Goal: Information Seeking & Learning: Learn about a topic

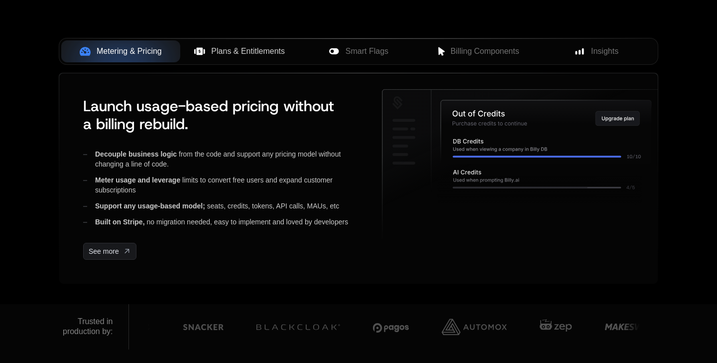
drag, startPoint x: 283, startPoint y: 49, endPoint x: 257, endPoint y: 60, distance: 27.7
click at [257, 60] on button "Plans & Entitlements" at bounding box center [239, 51] width 119 height 22
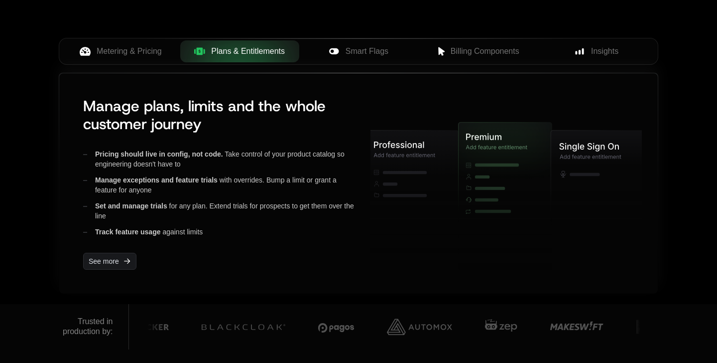
drag, startPoint x: 161, startPoint y: 51, endPoint x: 166, endPoint y: 131, distance: 80.3
click at [166, 131] on div "Metering & Pricing Plans & Entitlements Smart Flags Billing Components Insights…" at bounding box center [359, 161] width 600 height 246
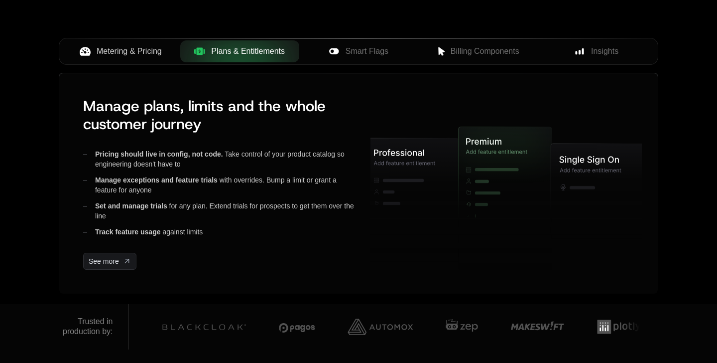
drag, startPoint x: 97, startPoint y: 49, endPoint x: 152, endPoint y: 57, distance: 55.4
click at [152, 57] on button "Metering & Pricing" at bounding box center [120, 51] width 119 height 22
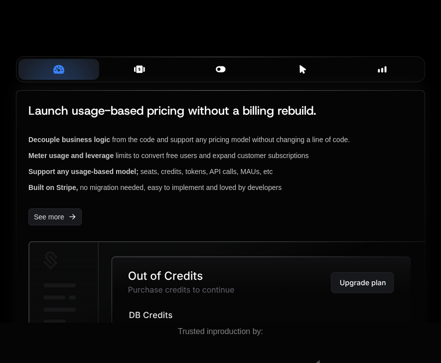
scroll to position [322, 0]
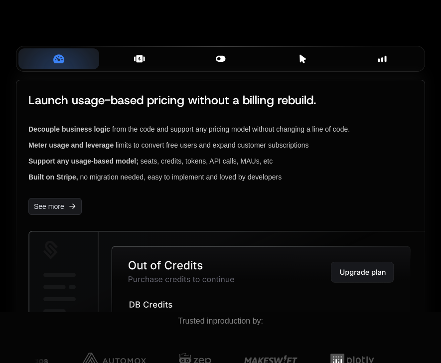
click at [188, 123] on div "Launch usage-based pricing without a billing rebuild. Decouple business logic f…" at bounding box center [220, 153] width 384 height 123
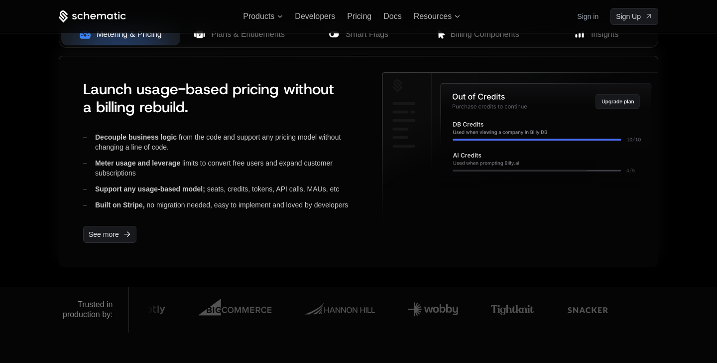
scroll to position [378, 0]
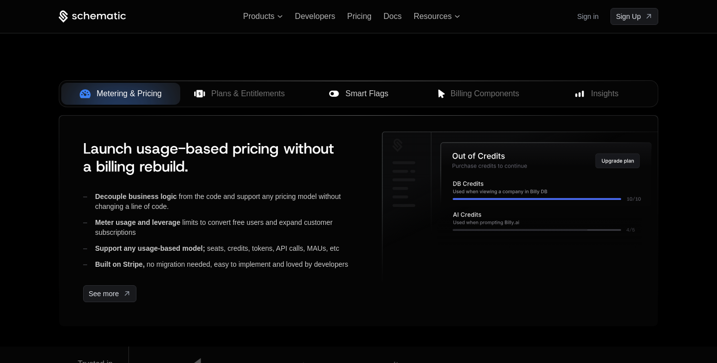
click at [369, 94] on span "Smart Flags" at bounding box center [367, 94] width 43 height 12
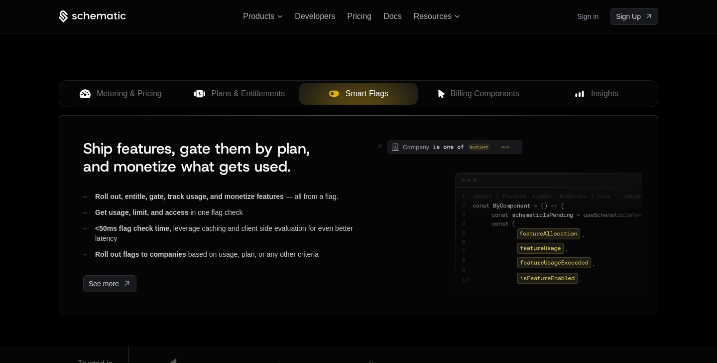
click at [469, 105] on div "Metering & Pricing Plans & Entitlements Smart Flags Billing Components Insights" at bounding box center [359, 93] width 600 height 27
click at [470, 97] on span "Billing Components" at bounding box center [485, 94] width 69 height 12
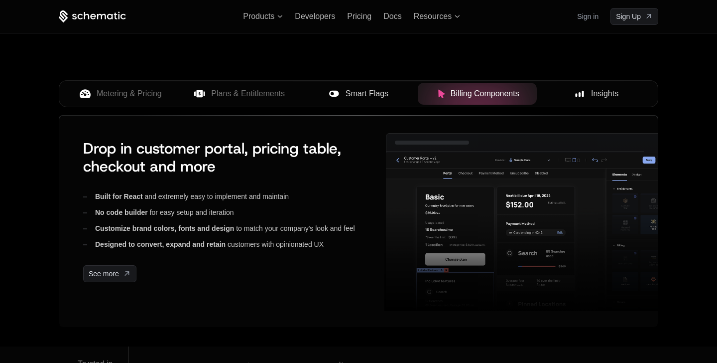
click at [597, 91] on span "Insights" at bounding box center [604, 94] width 27 height 12
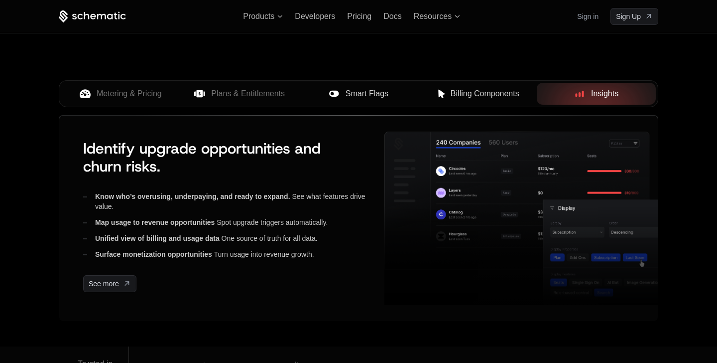
click at [502, 94] on span "Billing Components" at bounding box center [485, 94] width 69 height 12
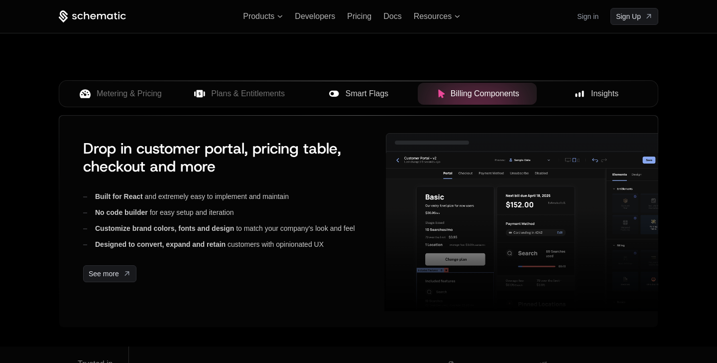
click at [604, 98] on span "Insights" at bounding box center [604, 94] width 27 height 12
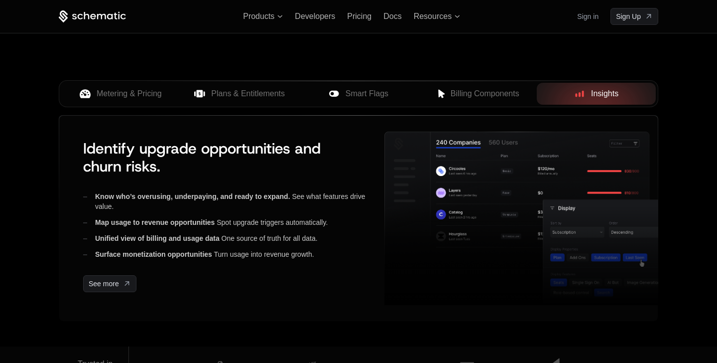
click at [210, 109] on div "Metering & Pricing Plans & Entitlements Smart Flags Billing Components Insights" at bounding box center [359, 97] width 600 height 35
click at [223, 91] on span "Plans & Entitlements" at bounding box center [248, 94] width 74 height 12
